Goal: Task Accomplishment & Management: Use online tool/utility

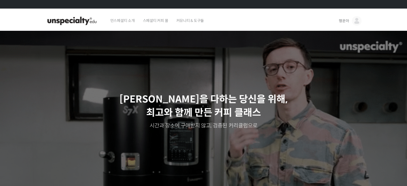
click at [346, 25] on link "행운아" at bounding box center [350, 21] width 22 height 20
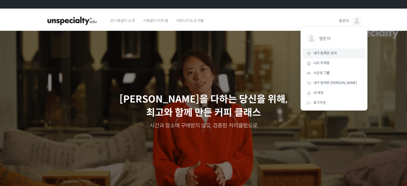
click at [326, 52] on span "내가 등록한 강의" at bounding box center [325, 53] width 24 height 5
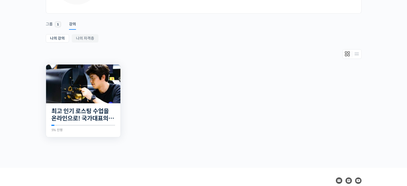
scroll to position [88, 0]
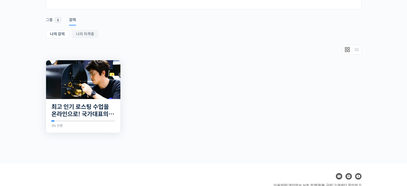
click at [81, 71] on img at bounding box center [83, 79] width 74 height 39
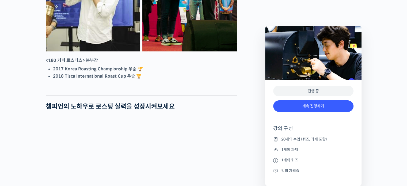
scroll to position [332, 0]
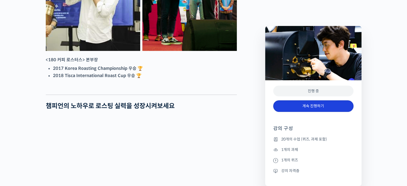
click at [326, 109] on link "계속 진행하기" at bounding box center [313, 106] width 80 height 12
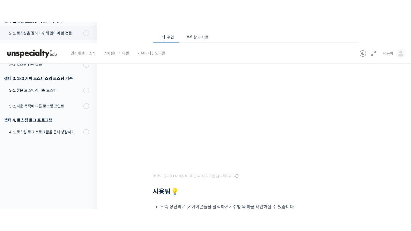
scroll to position [81, 0]
